Goal: Obtain resource: Obtain resource

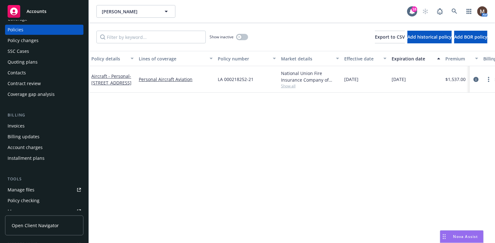
scroll to position [32, 0]
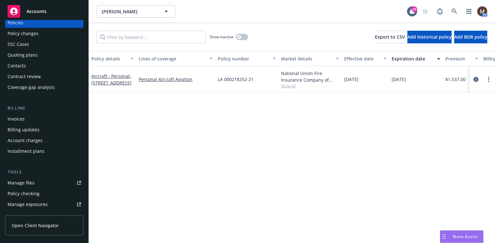
click at [29, 180] on div "Manage files" at bounding box center [21, 183] width 27 height 10
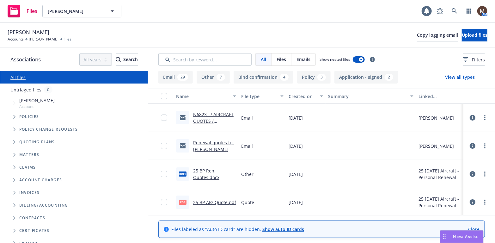
click at [217, 114] on link "N6823T / AIRCRAFT QUOTES / [PERSON_NAME] / [DATE]" at bounding box center [213, 124] width 40 height 26
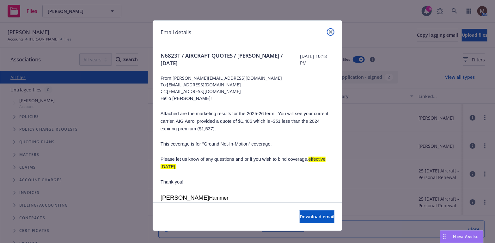
click at [329, 31] on icon "close" at bounding box center [331, 32] width 4 height 4
